Goal: Task Accomplishment & Management: Manage account settings

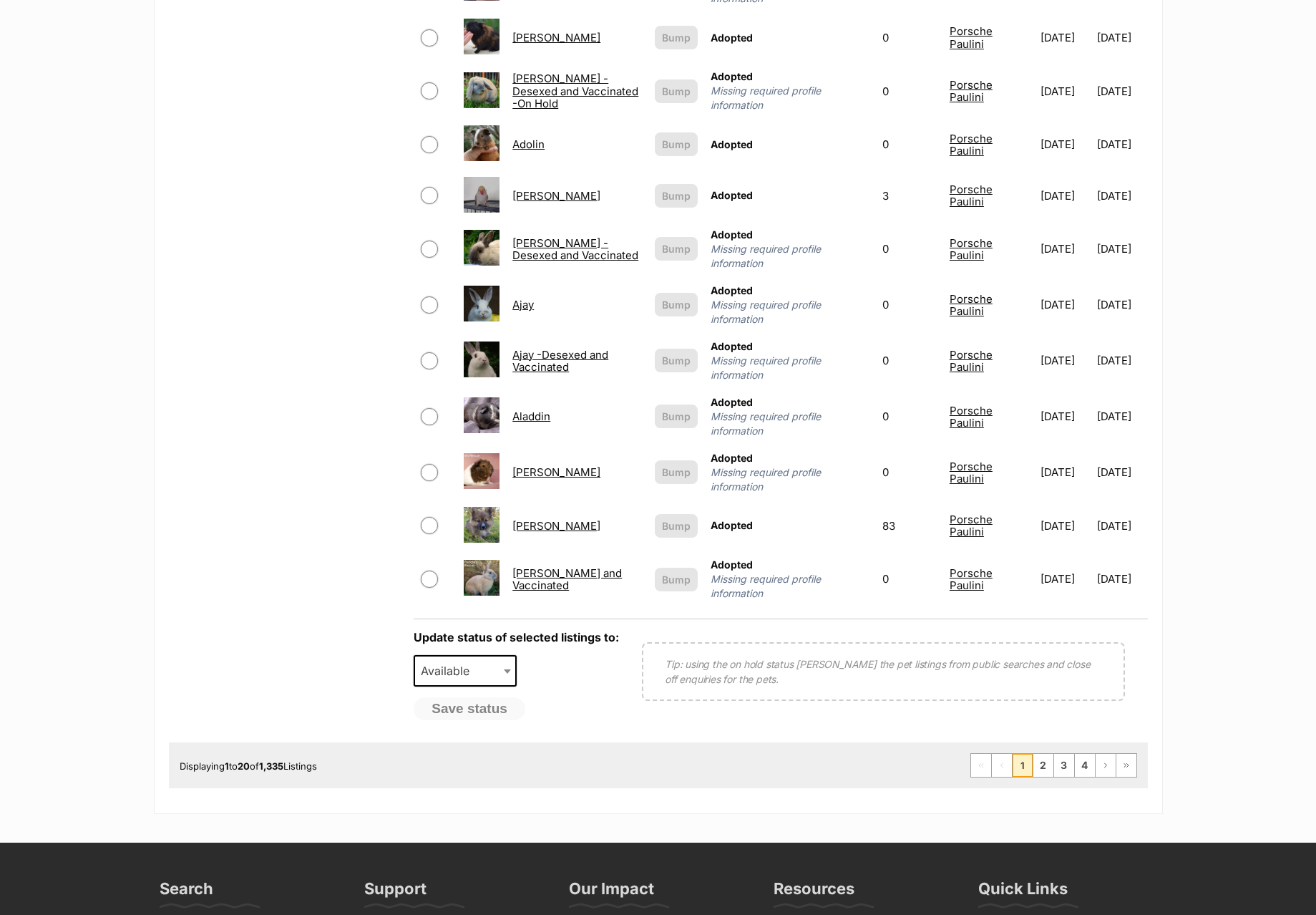
scroll to position [1142, 0]
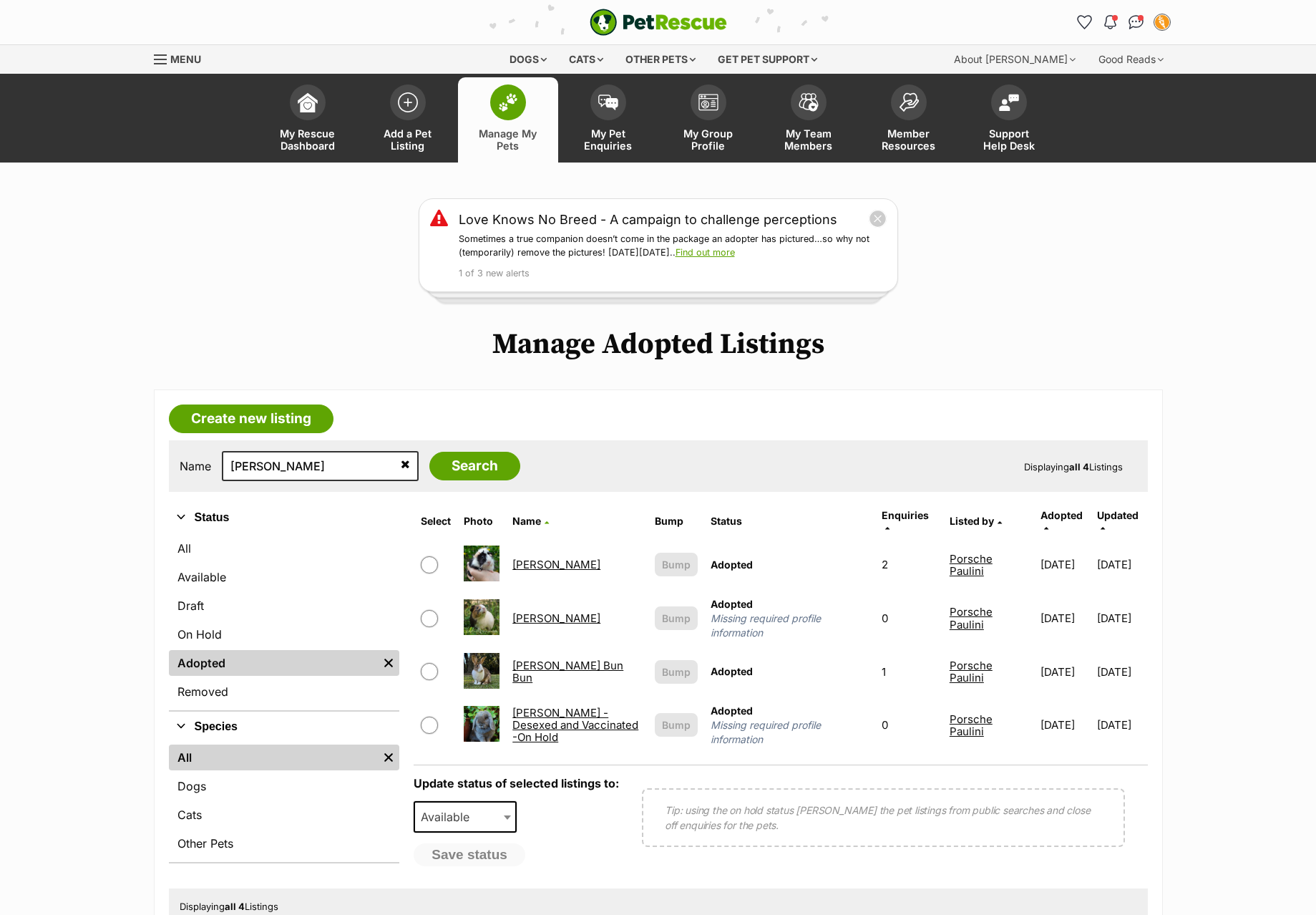
click at [558, 659] on link "Betsy Bun Bun" at bounding box center [568, 671] width 111 height 25
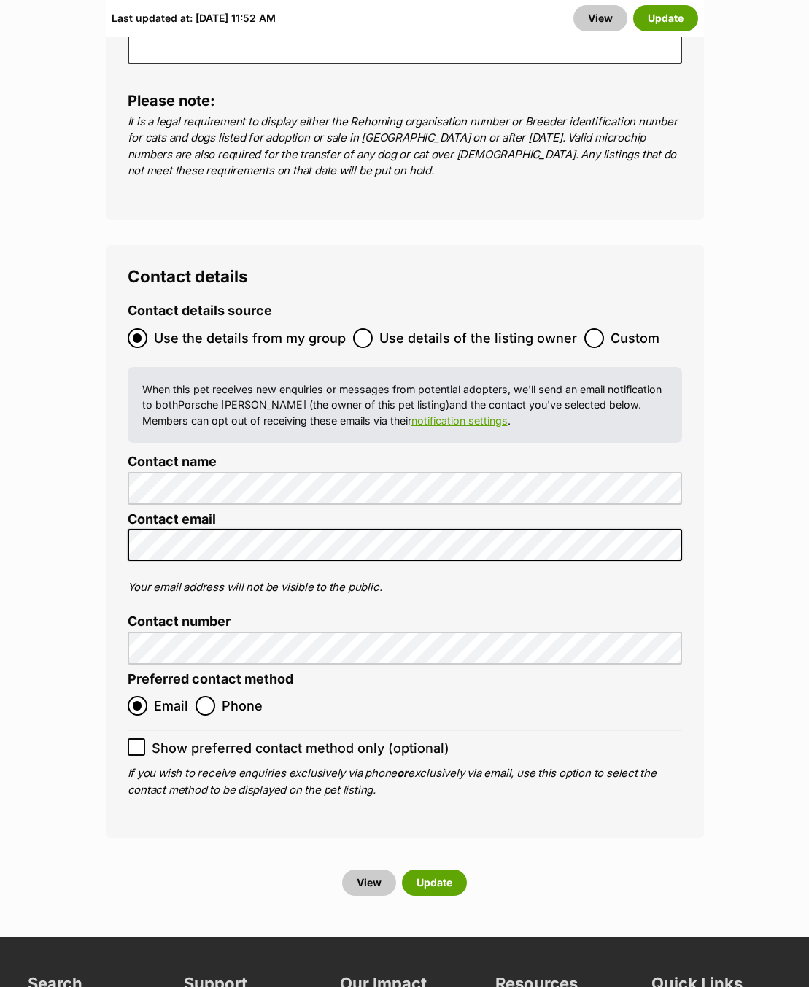
scroll to position [5770, 0]
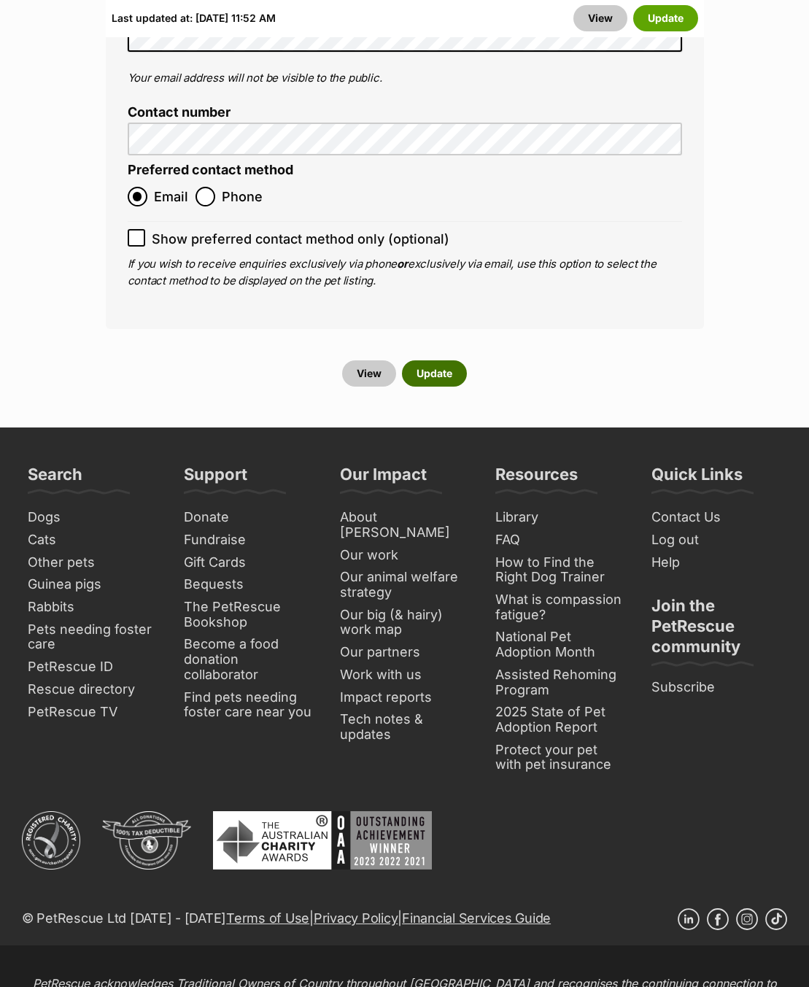
click at [428, 361] on button "Update" at bounding box center [434, 374] width 65 height 26
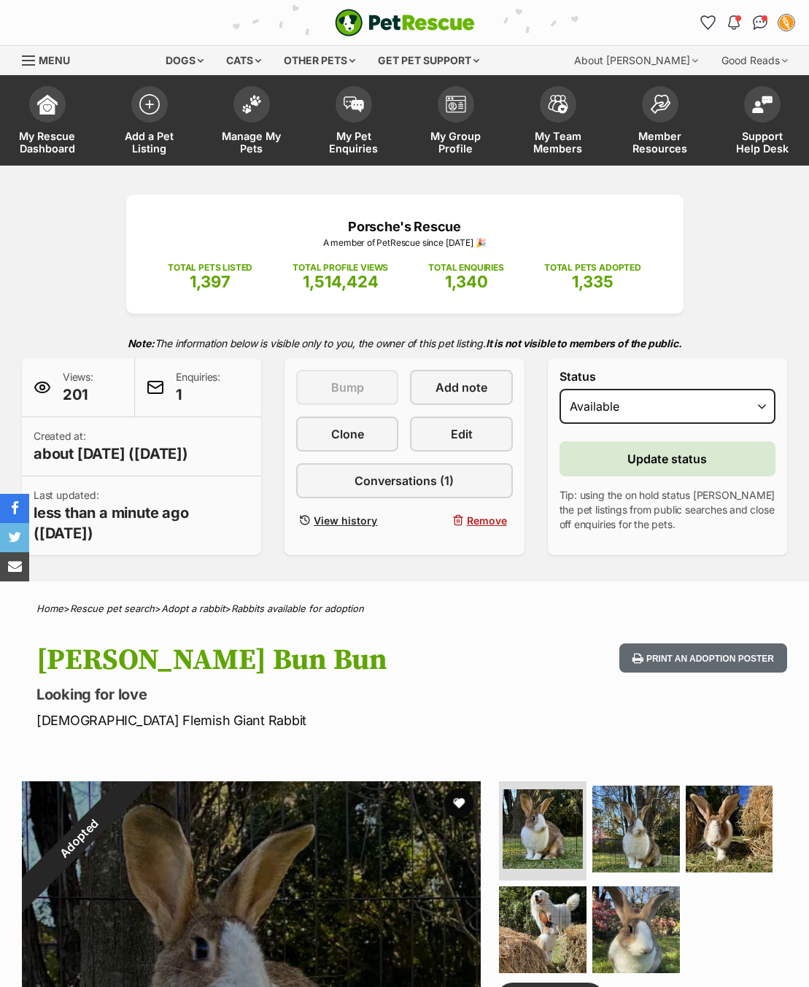
select select "active"
click at [634, 465] on span "Update status" at bounding box center [668, 459] width 80 height 18
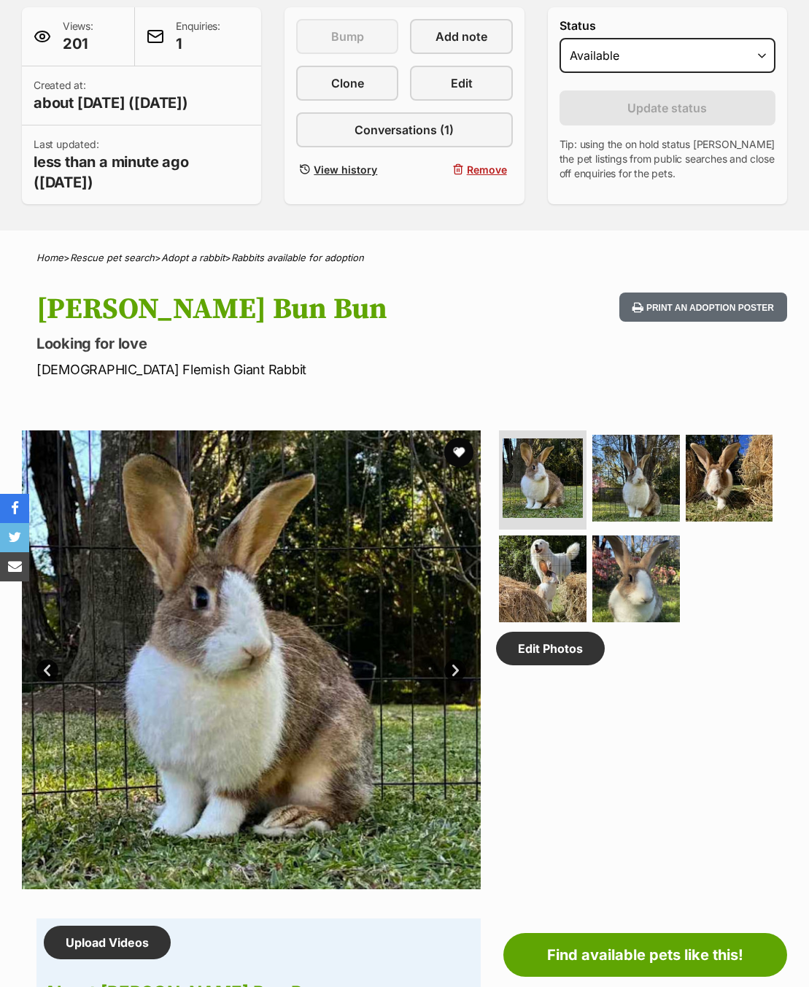
scroll to position [323, 0]
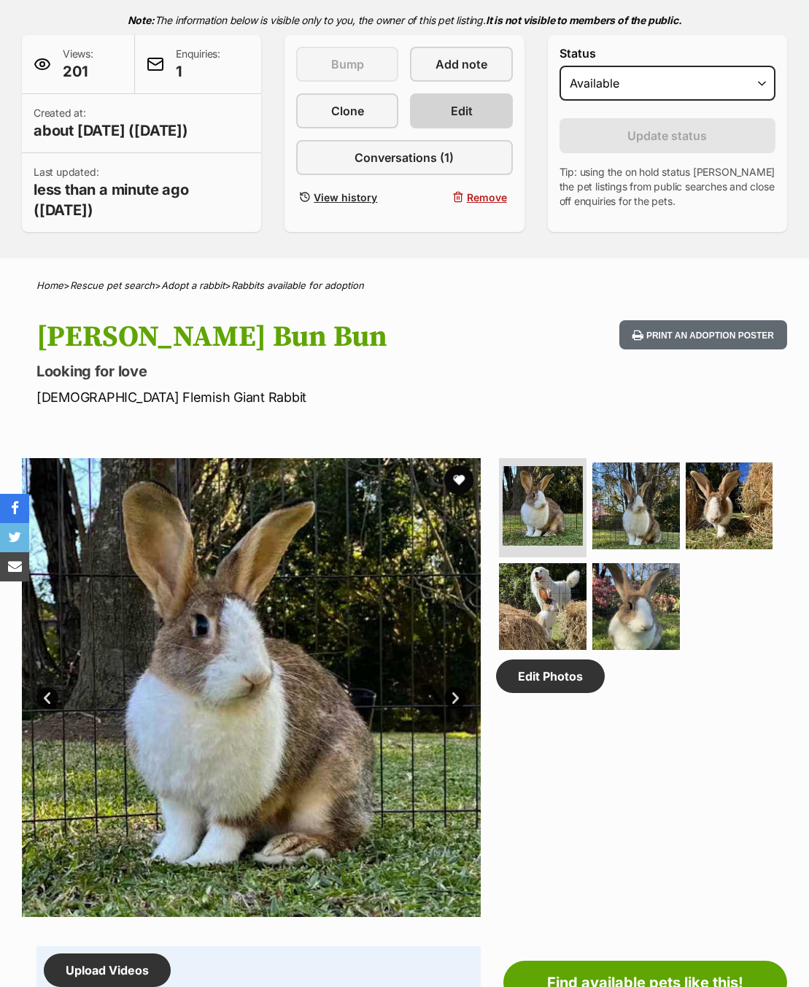
click at [450, 117] on div "Porsche's Rescue A member of PetRescue since 2012 🎉 TOTAL PETS LISTED 1,397 TOT…" at bounding box center [404, 52] width 809 height 361
click at [449, 128] on link "Edit" at bounding box center [461, 110] width 102 height 35
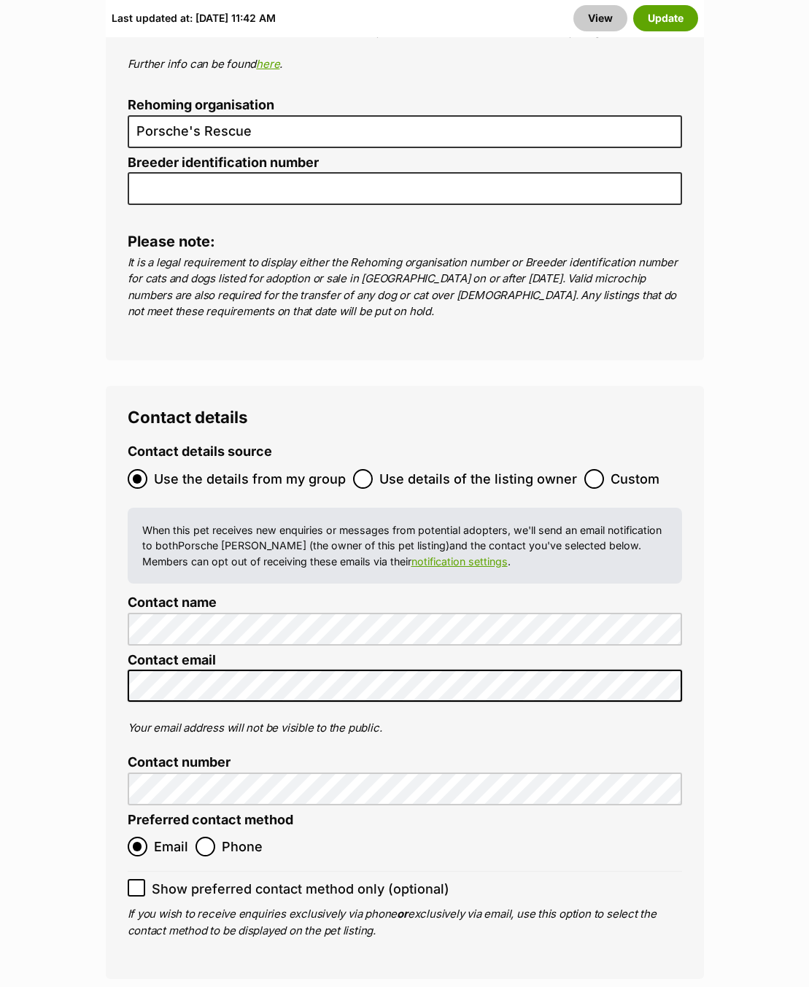
scroll to position [5605, 0]
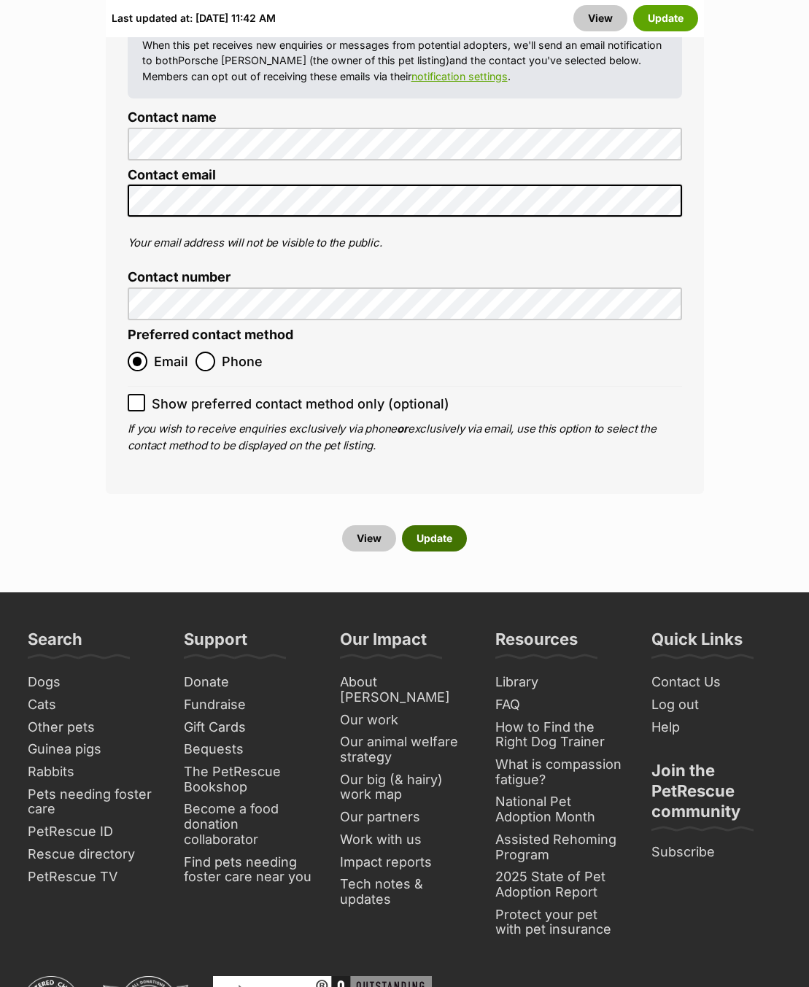
click at [421, 525] on button "Update" at bounding box center [434, 538] width 65 height 26
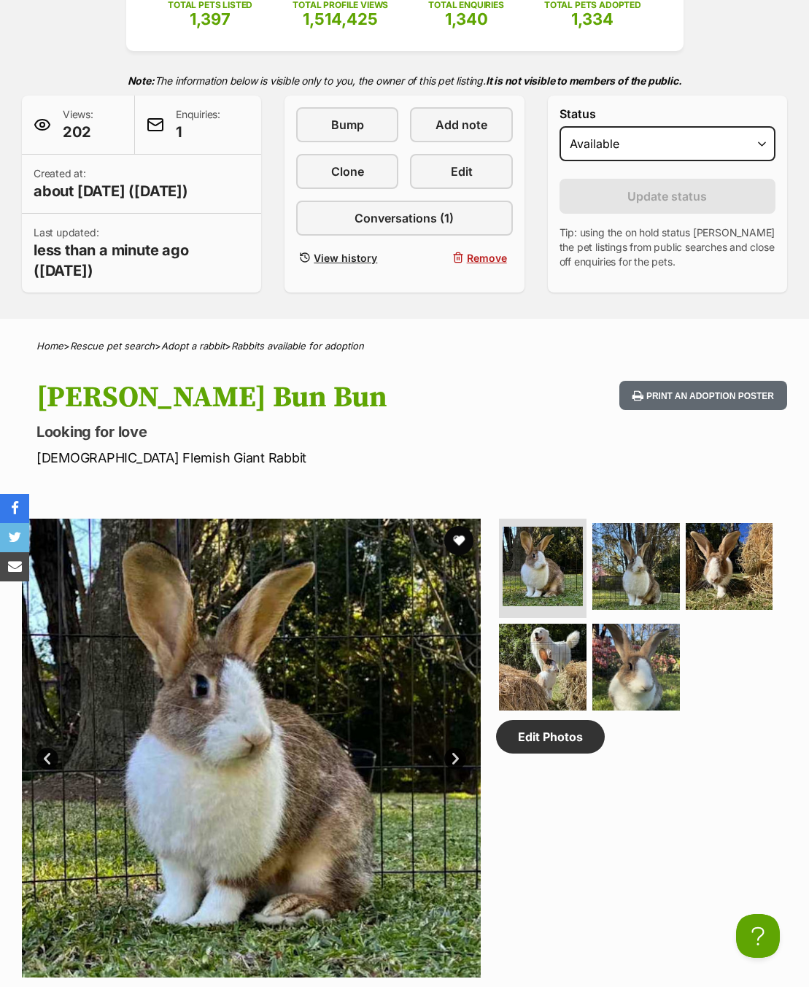
scroll to position [237, 0]
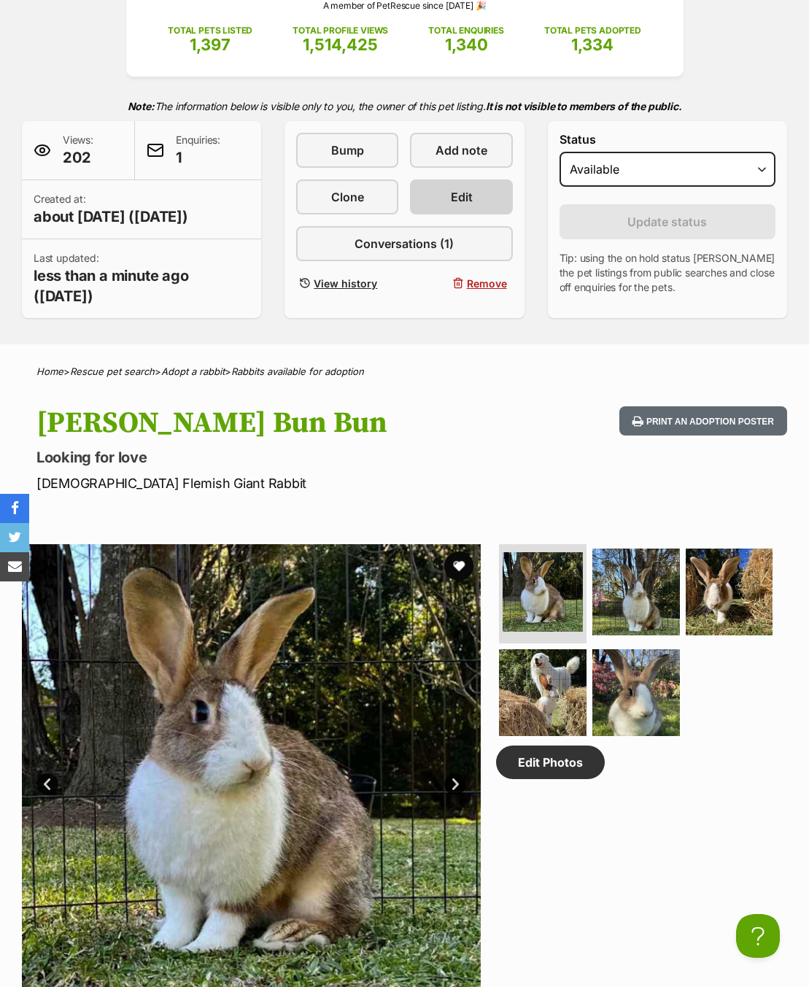
click at [427, 193] on link "Edit" at bounding box center [461, 197] width 102 height 35
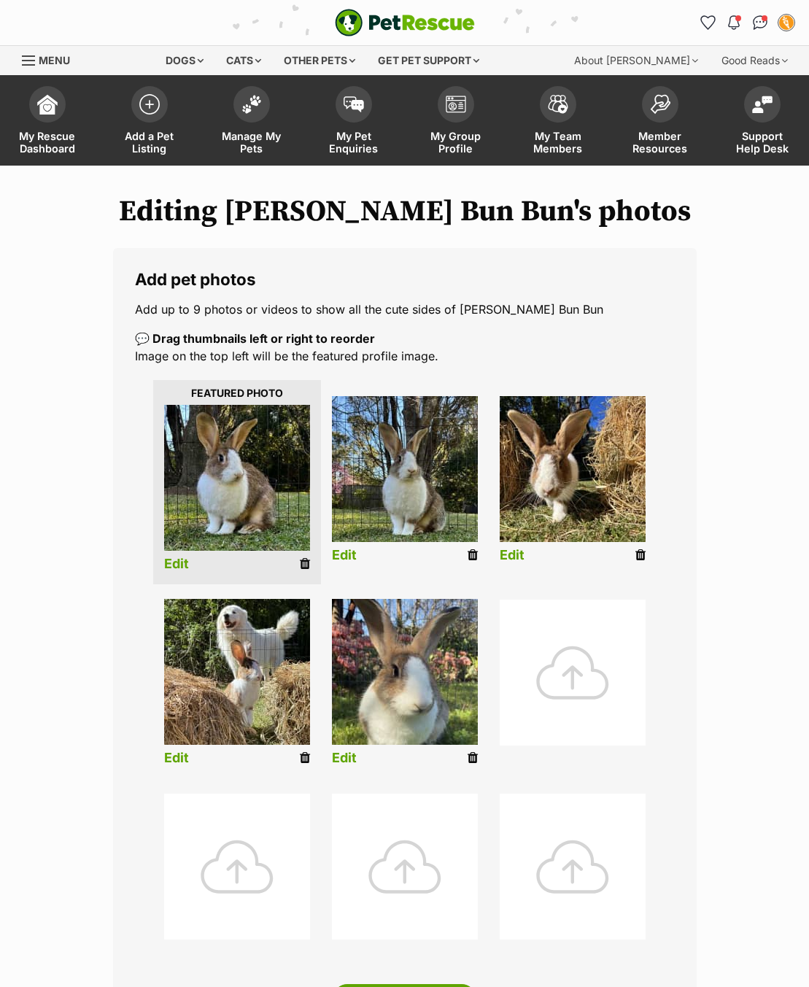
click at [570, 674] on div at bounding box center [573, 673] width 146 height 146
click at [558, 639] on div at bounding box center [573, 673] width 146 height 146
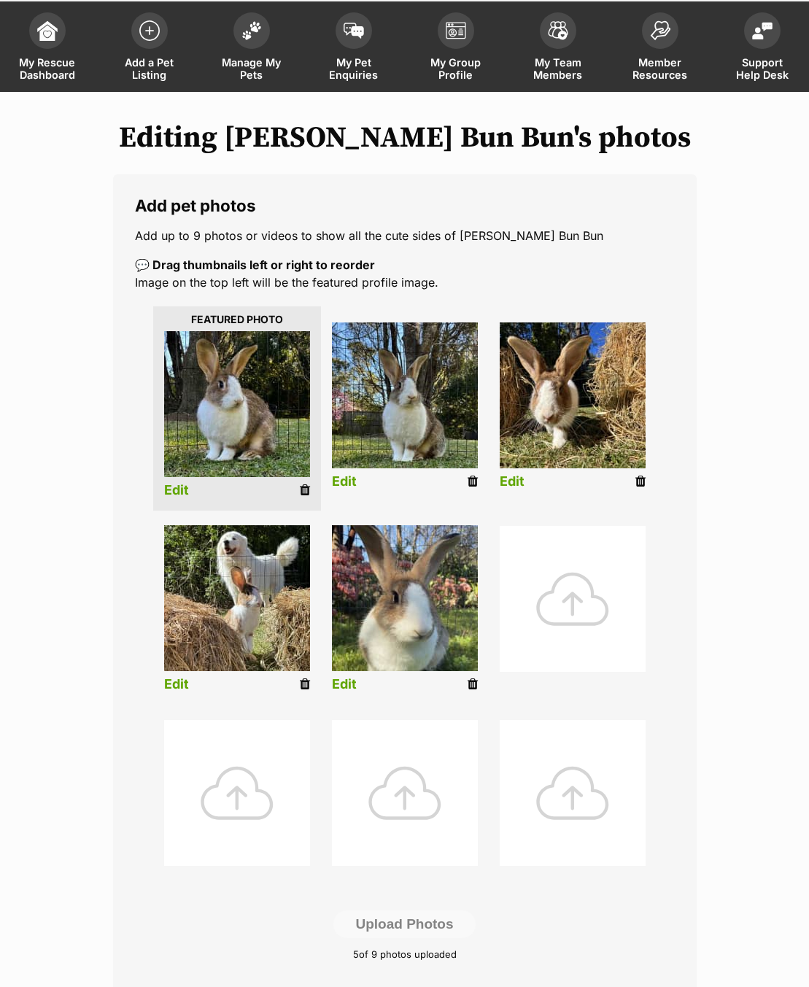
scroll to position [71, 0]
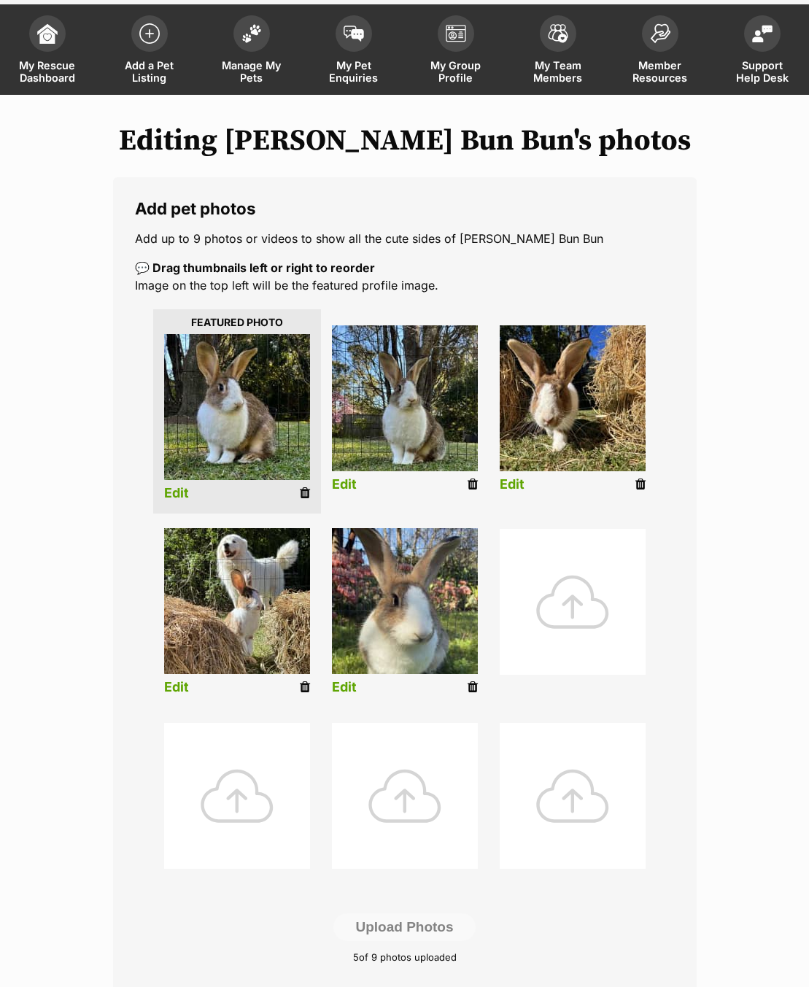
click at [558, 590] on div at bounding box center [573, 602] width 146 height 146
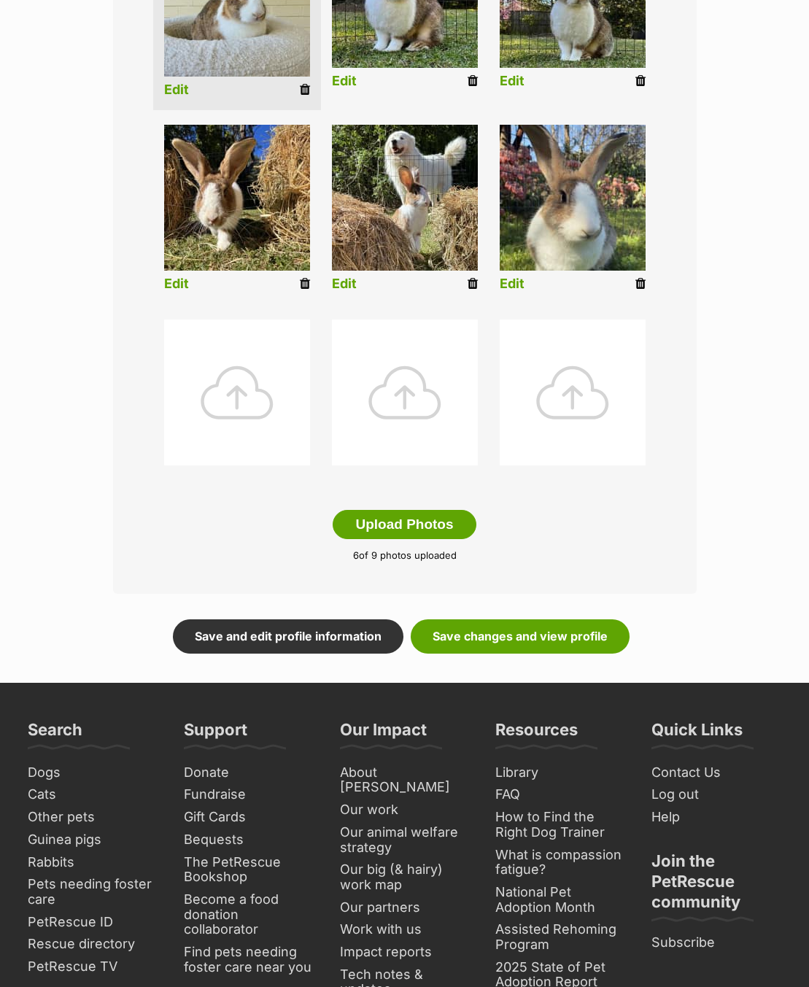
scroll to position [785, 0]
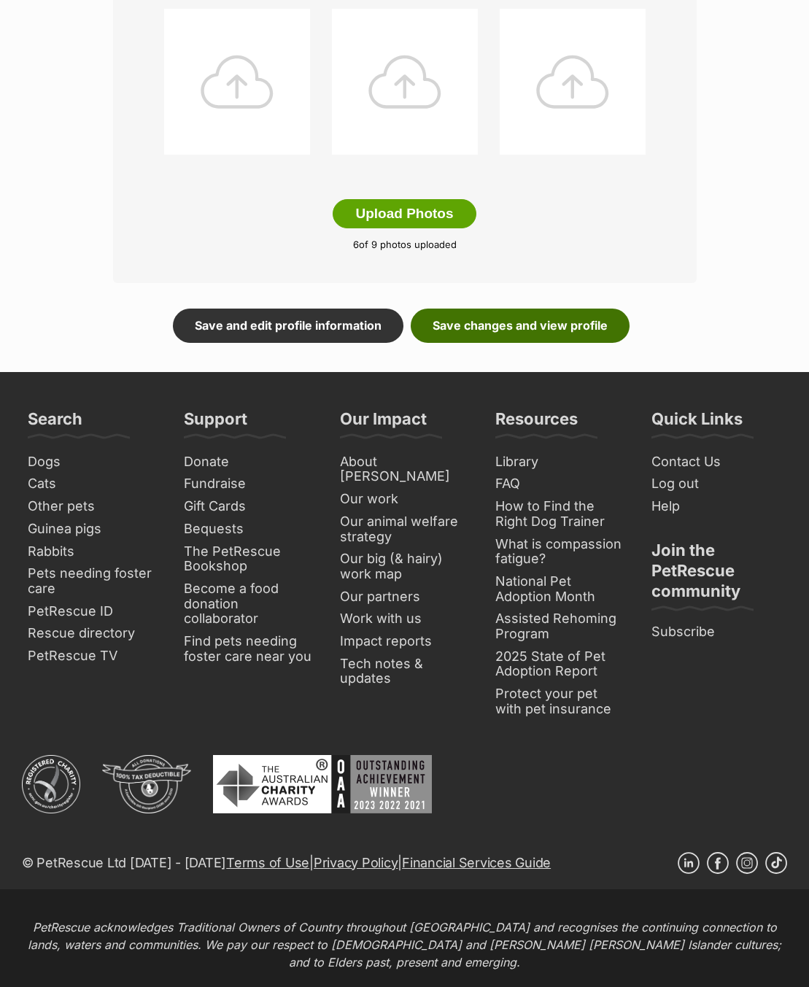
click at [474, 319] on link "Save changes and view profile" at bounding box center [520, 326] width 219 height 34
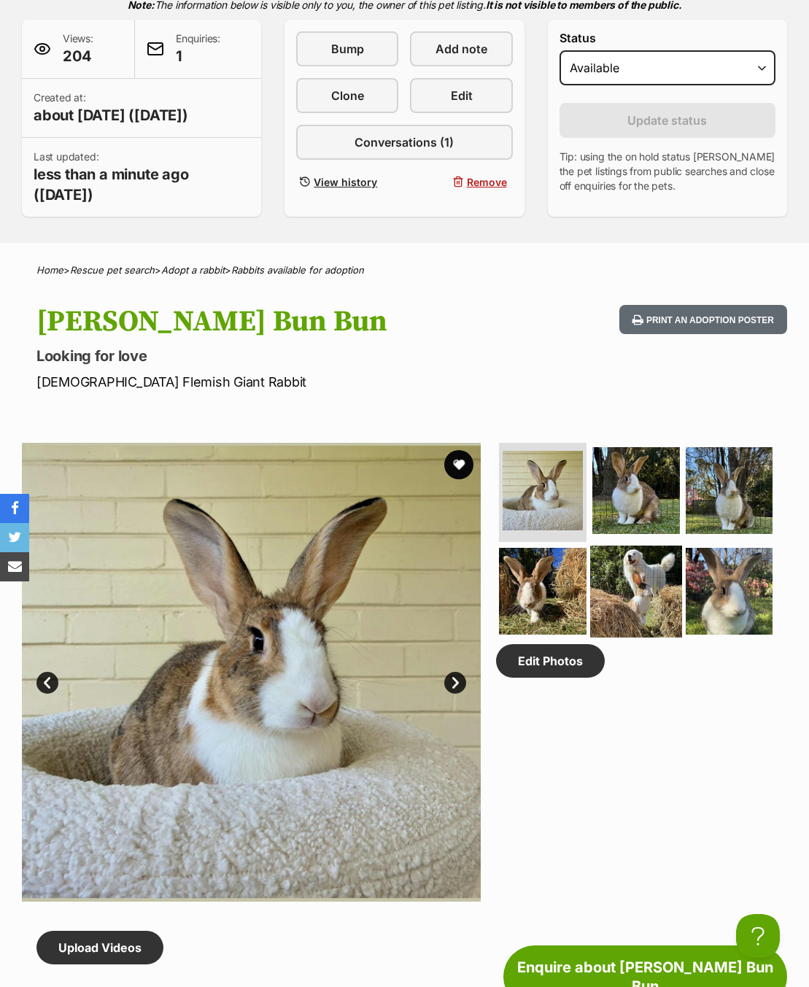
scroll to position [22, 0]
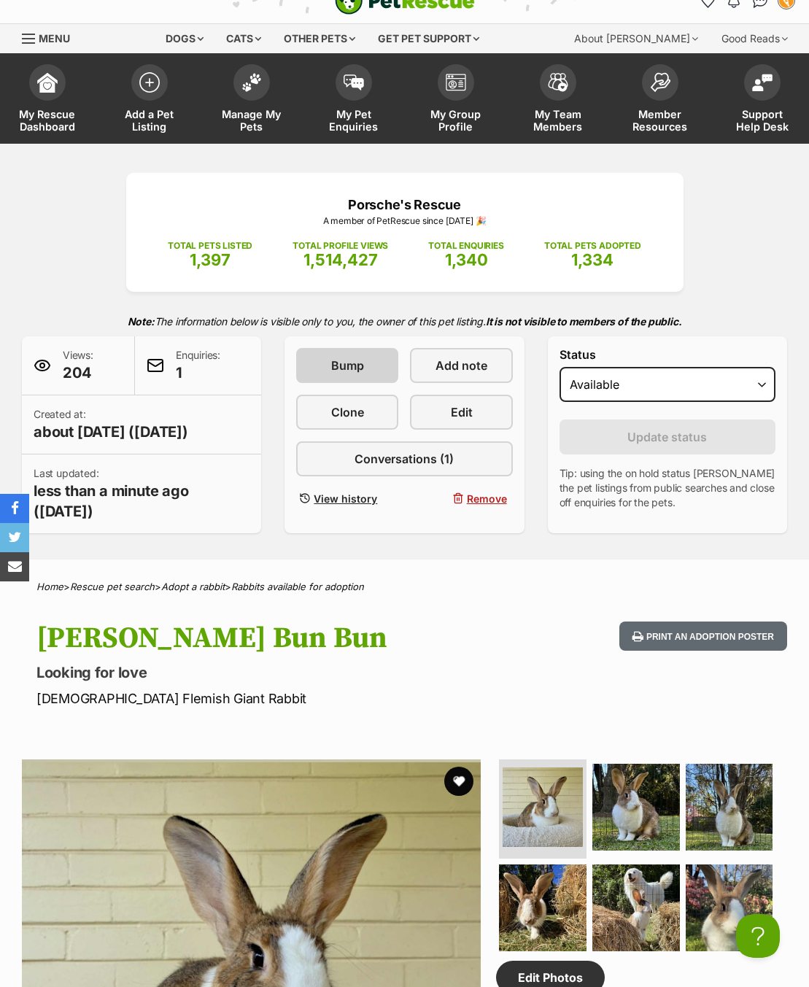
click at [358, 359] on span "Bump" at bounding box center [347, 366] width 33 height 18
